Goal: Communication & Community: Ask a question

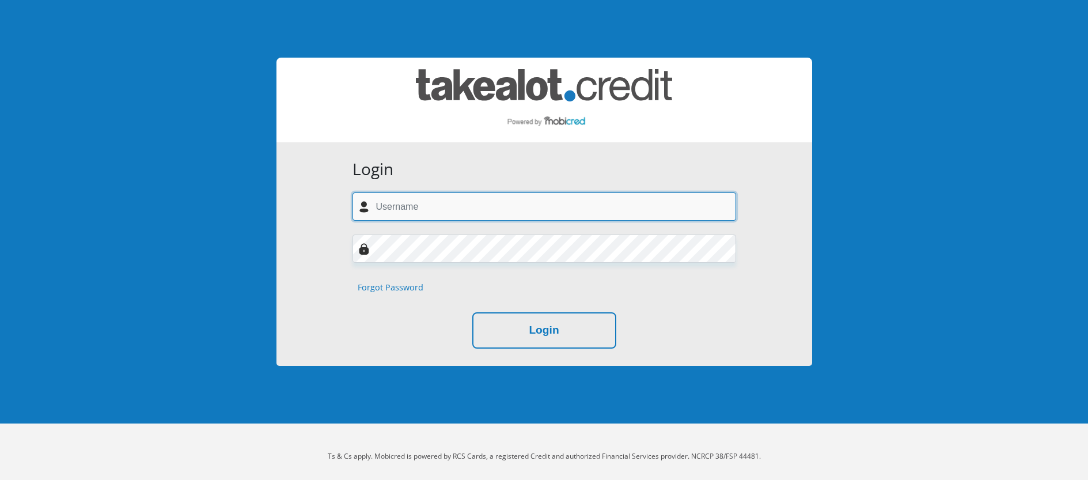
type input "brandonleewestraat@gmail.com"
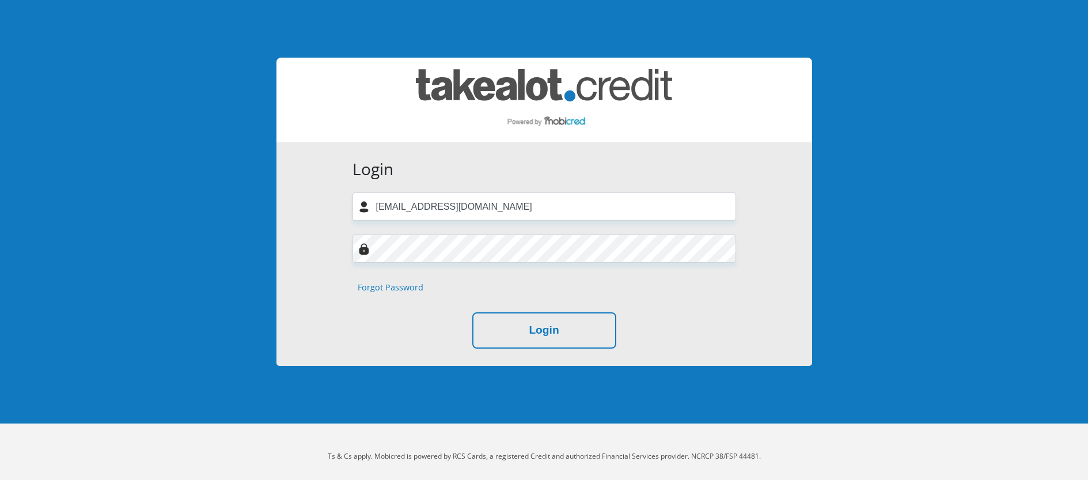
click at [416, 207] on input "brandonleewestraat@gmail.com" at bounding box center [544, 206] width 384 height 28
click at [296, 268] on div "Login brandonleewestraat@gmail.com Forgot Password Login" at bounding box center [544, 253] width 536 height 223
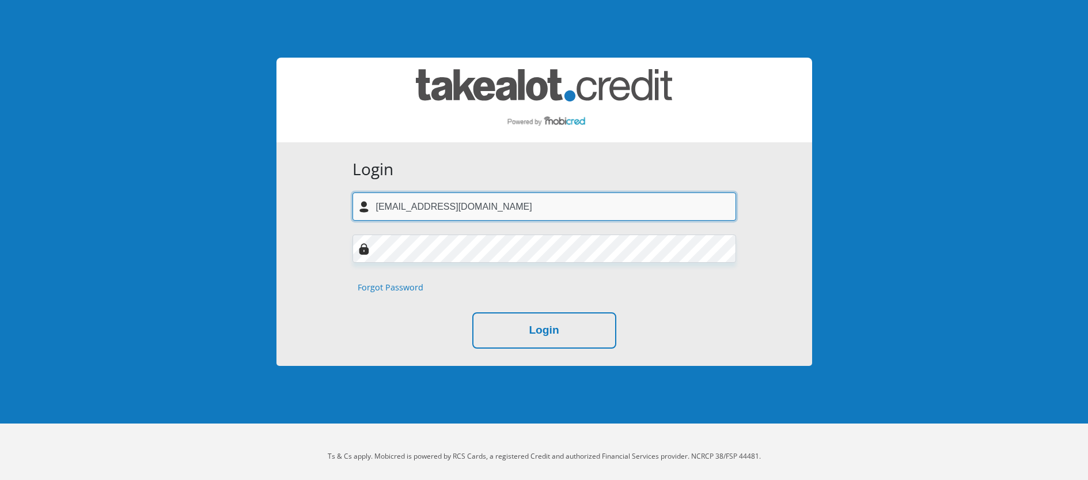
click at [479, 206] on input "brandonleewestraat@gmail.com" at bounding box center [544, 206] width 384 height 28
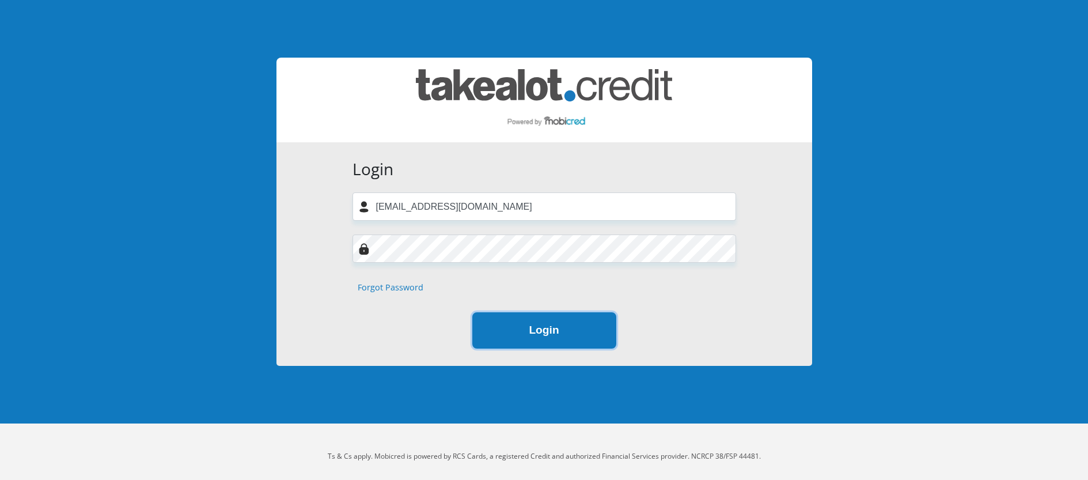
click at [530, 336] on button "Login" at bounding box center [544, 330] width 144 height 36
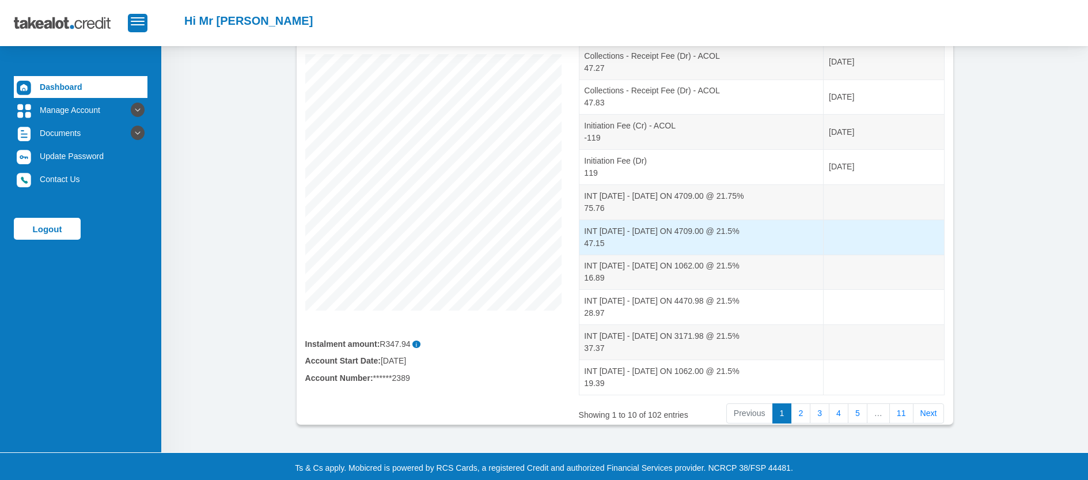
scroll to position [170, 0]
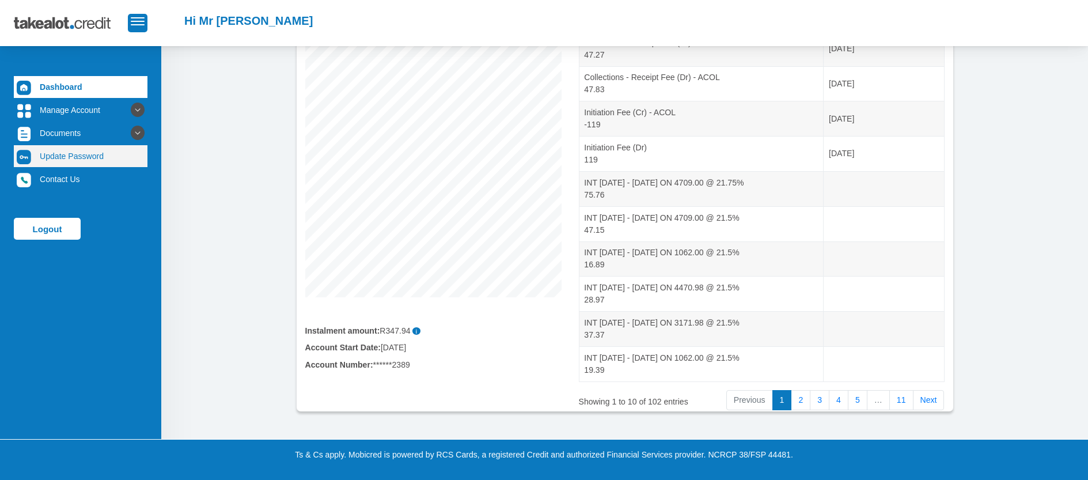
click at [83, 157] on link "Update Password" at bounding box center [81, 156] width 134 height 22
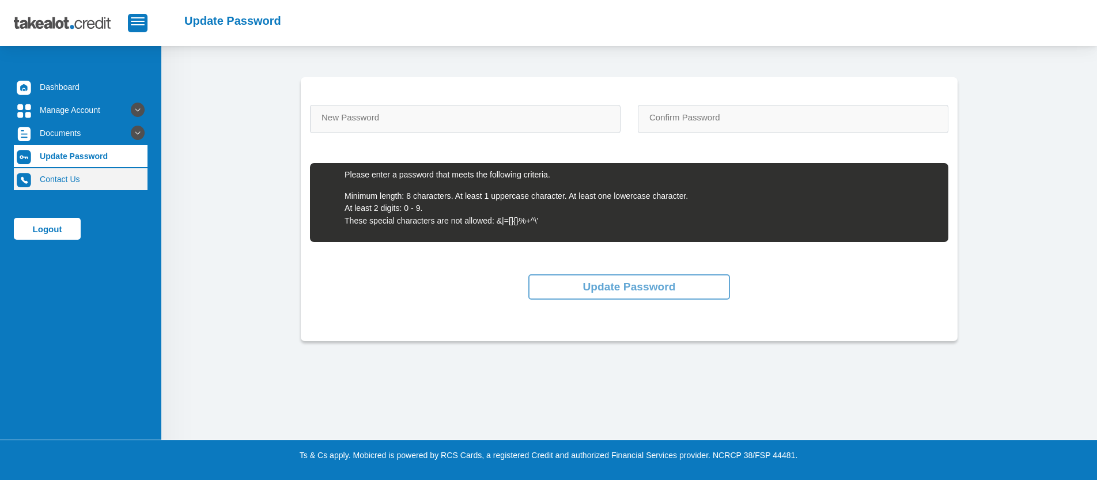
click at [66, 188] on link "Contact Us" at bounding box center [81, 179] width 134 height 22
click at [65, 184] on link "Contact Us" at bounding box center [81, 179] width 134 height 22
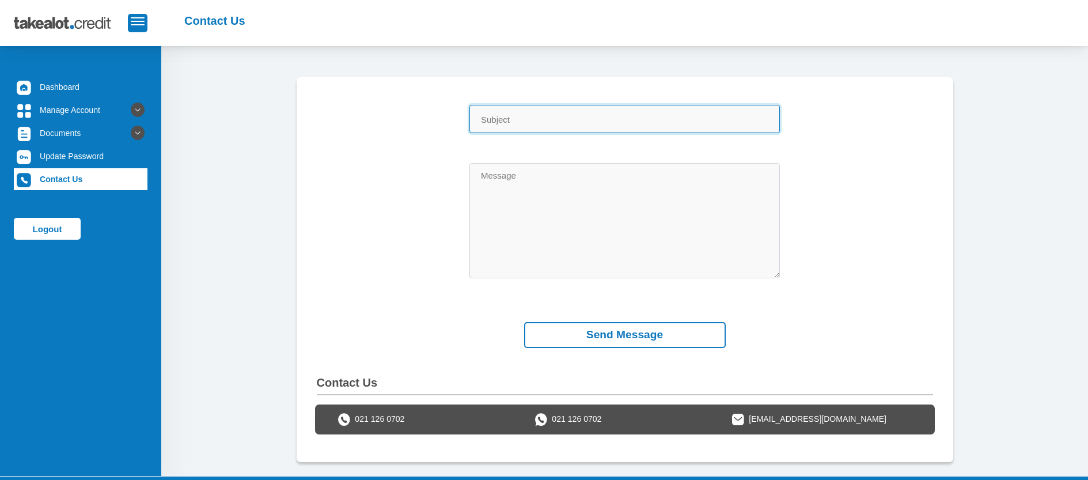
click at [508, 119] on input "Subject" at bounding box center [624, 119] width 310 height 28
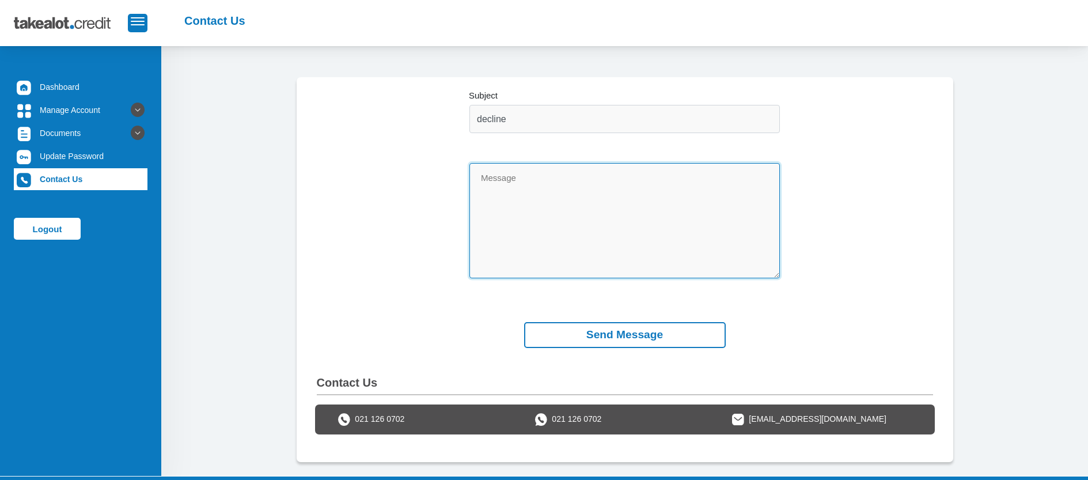
click at [551, 196] on textarea "Message" at bounding box center [624, 220] width 310 height 115
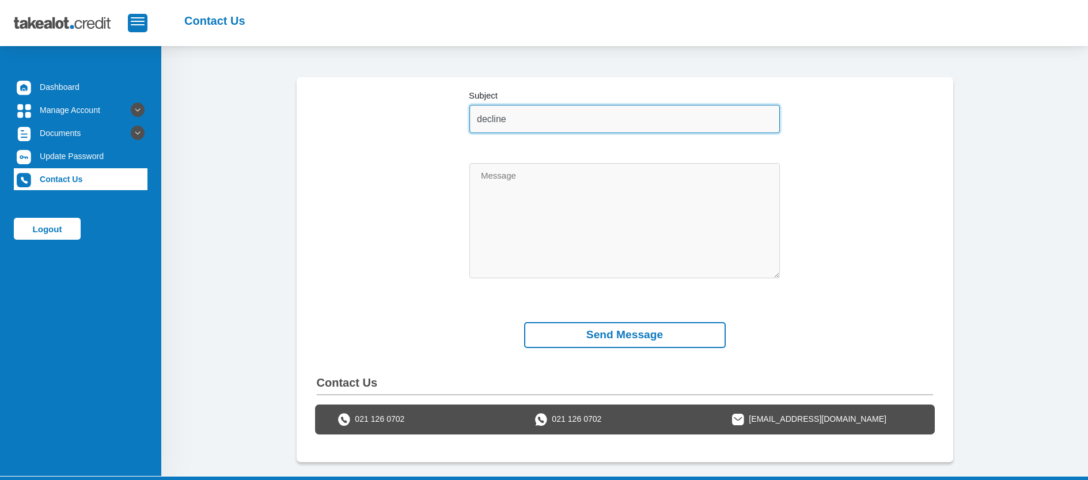
click at [556, 124] on input "decline" at bounding box center [624, 119] width 310 height 28
type input "decline reason?"
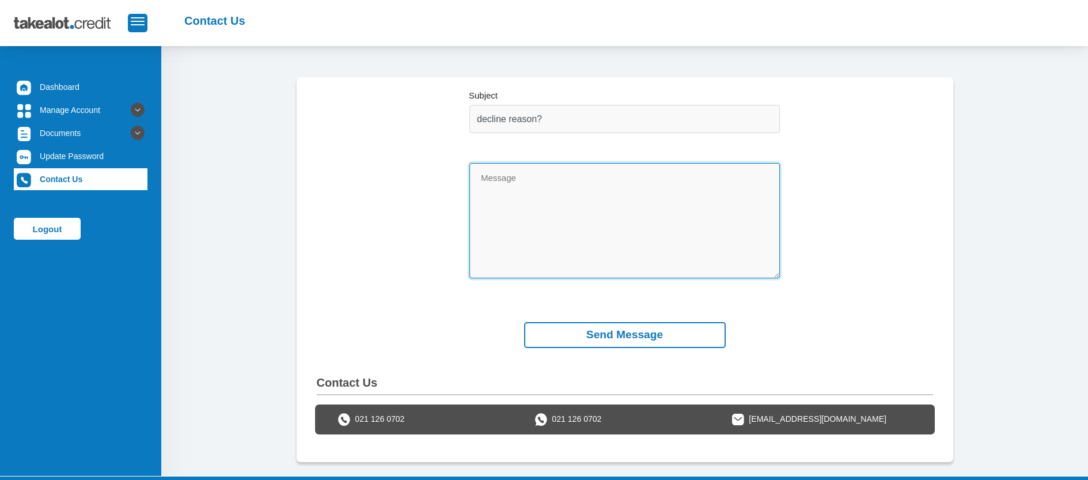
click at [574, 177] on textarea "Message" at bounding box center [624, 220] width 310 height 115
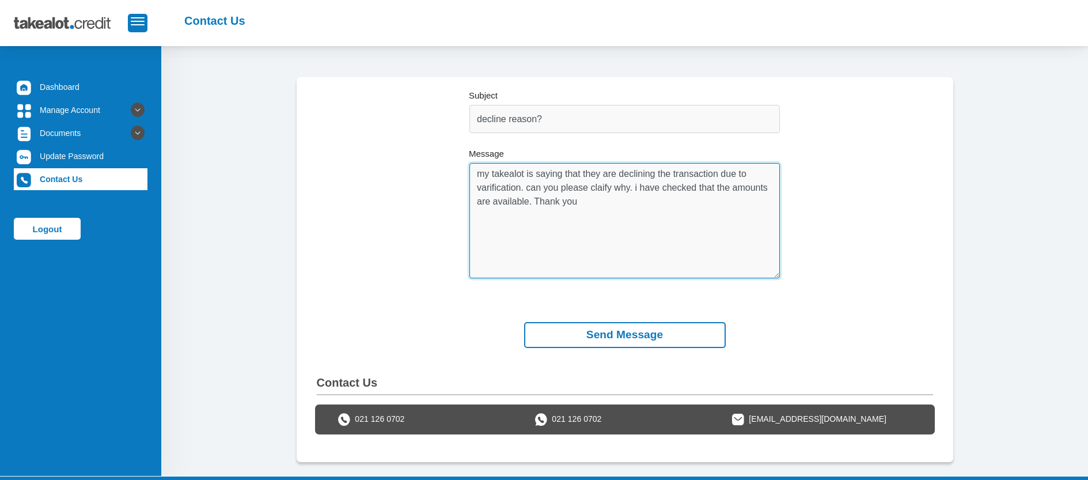
click at [479, 175] on textarea "my takealot is saying that they are declining the transaction due to varificati…" at bounding box center [624, 220] width 310 height 115
click at [609, 169] on textarea "Hi i hope yo can help. my takealot is saying that they are declining the transa…" at bounding box center [624, 220] width 310 height 115
click at [526, 185] on textarea "Hi i hope yo can help. my takealot is saying that they are declining the transa…" at bounding box center [624, 220] width 310 height 115
drag, startPoint x: 491, startPoint y: 187, endPoint x: 473, endPoint y: 188, distance: 18.4
click at [473, 188] on textarea "Hi i hope yo can help. my takealot is saying that they are declining the transa…" at bounding box center [624, 220] width 310 height 115
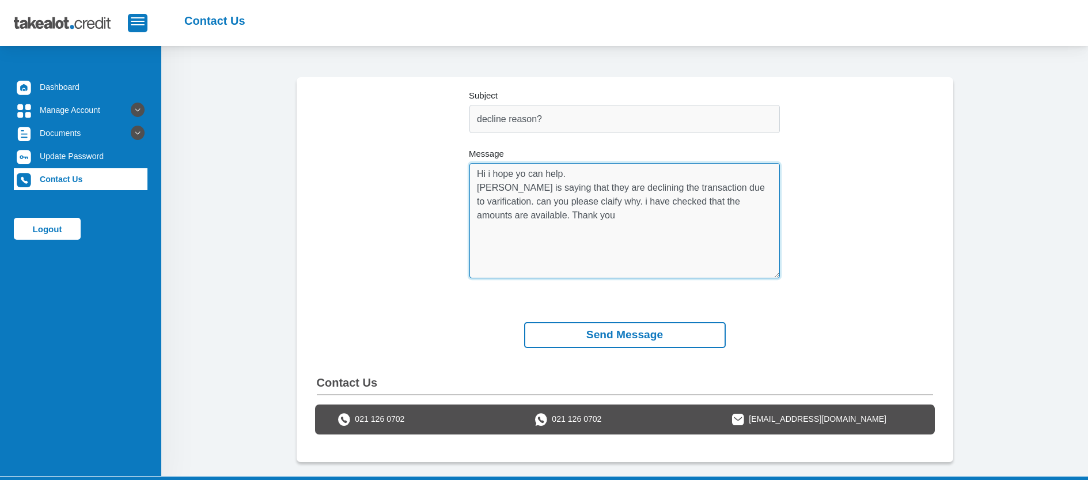
click at [598, 232] on textarea "Hi i hope yo can help. takealot is saying that they are declining the transacti…" at bounding box center [624, 220] width 310 height 115
click at [0, 0] on span "verification." at bounding box center [0, 0] width 0 height 0
click at [0, 0] on span "Takealot" at bounding box center [0, 0] width 0 height 0
click at [0, 0] on span "clarify" at bounding box center [0, 0] width 0 height 0
click at [0, 0] on div "why?" at bounding box center [0, 0] width 0 height 0
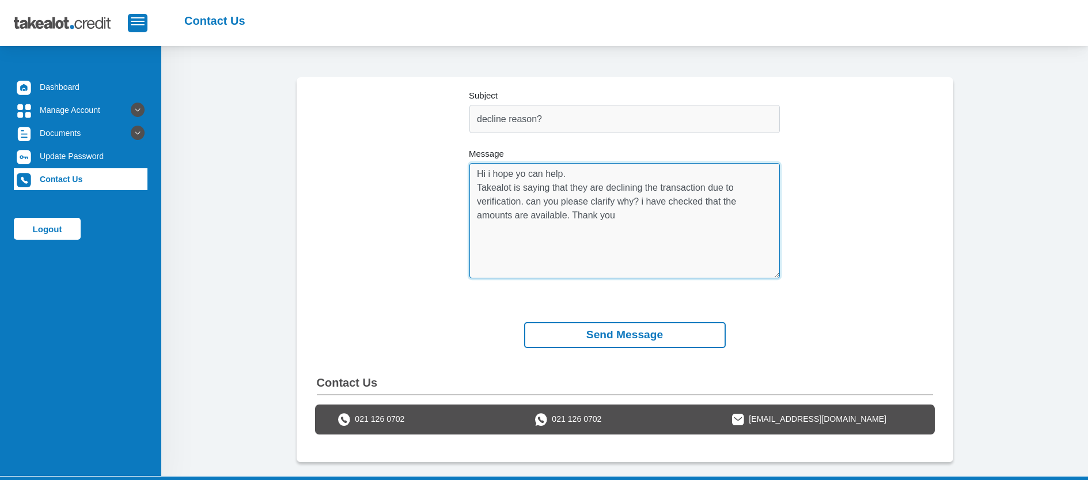
click at [0, 0] on span "I have" at bounding box center [0, 0] width 0 height 0
click at [0, 0] on span "help." at bounding box center [0, 0] width 0 height 0
click at [0, 0] on div "you" at bounding box center [0, 0] width 0 height 0
click at [0, 0] on div ", I" at bounding box center [0, 0] width 0 height 0
click at [642, 256] on textarea "Hi, I hope you can help. Takealot is saying that they are declining the transac…" at bounding box center [624, 220] width 310 height 115
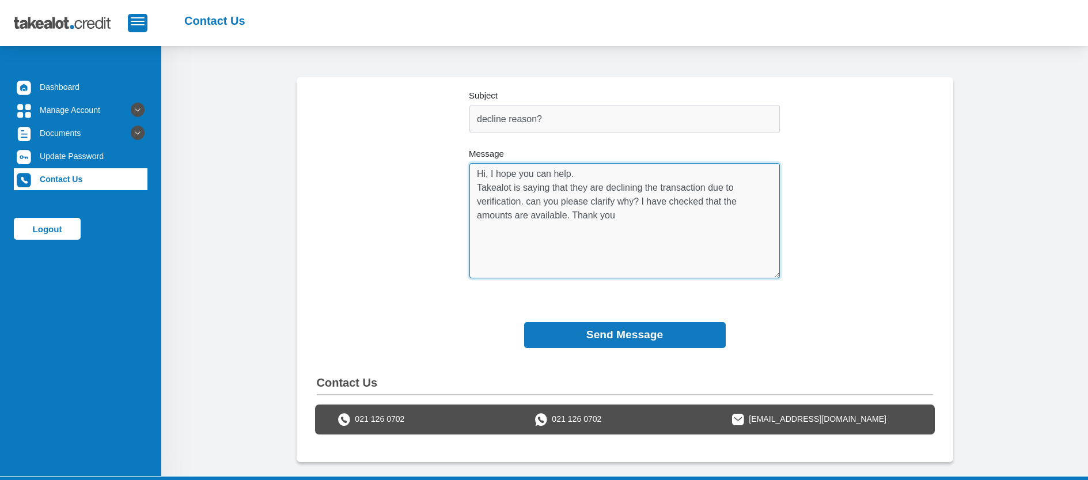
type textarea "Hi, I hope you can help. Takealot is saying that they are declining the transac…"
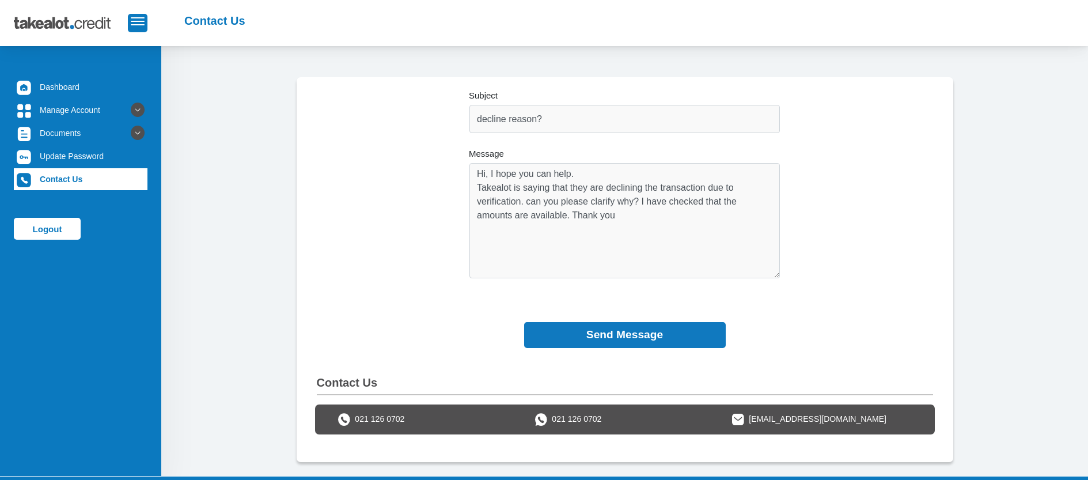
click at [663, 339] on button "Send Message" at bounding box center [625, 335] width 202 height 26
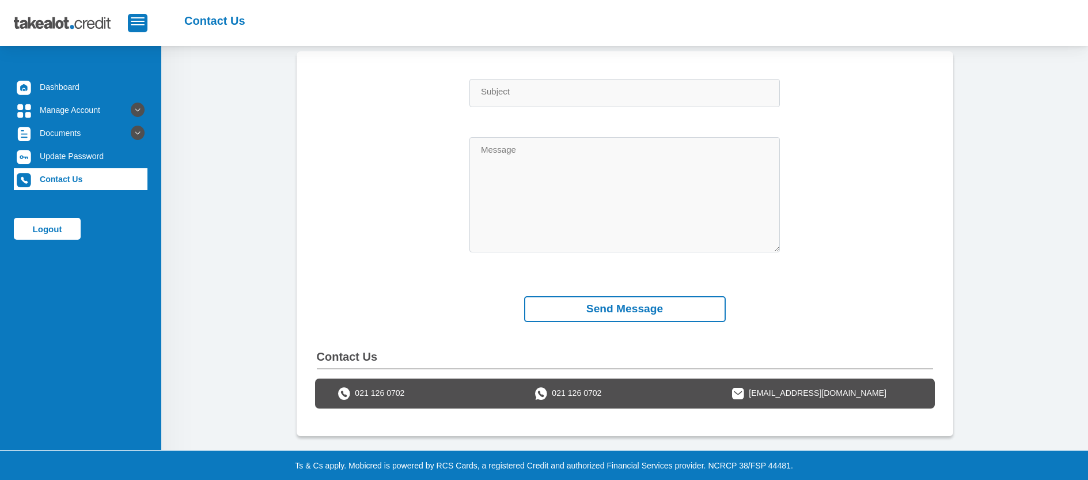
scroll to position [73, 0]
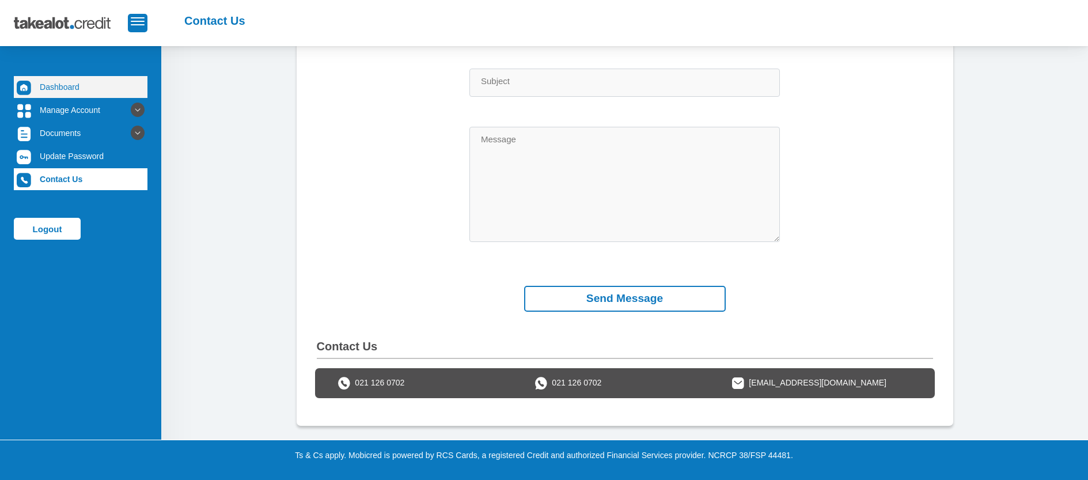
click at [52, 92] on link "Dashboard" at bounding box center [81, 87] width 134 height 22
click at [70, 81] on link "Dashboard" at bounding box center [81, 87] width 134 height 22
click at [73, 88] on link "Dashboard" at bounding box center [81, 87] width 134 height 22
click at [144, 19] on span "button" at bounding box center [138, 21] width 14 height 8
